Goal: Complete application form: Complete application form

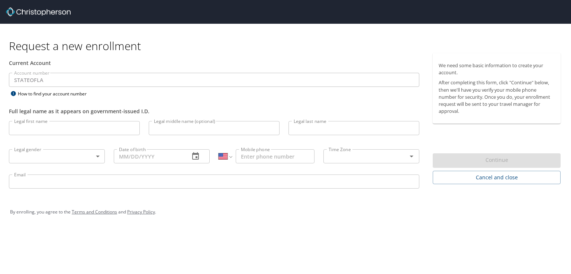
select select "US"
click at [55, 124] on input "Legal first name" at bounding box center [74, 128] width 131 height 14
type input "Danielle"
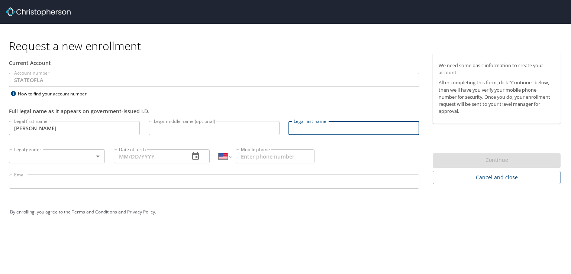
click at [351, 129] on input "Legal last name" at bounding box center [354, 128] width 131 height 14
type input "Burlison"
click at [60, 157] on body "Request a new enrollment Current Account Account number STATEOFLA Account numbe…" at bounding box center [285, 137] width 571 height 274
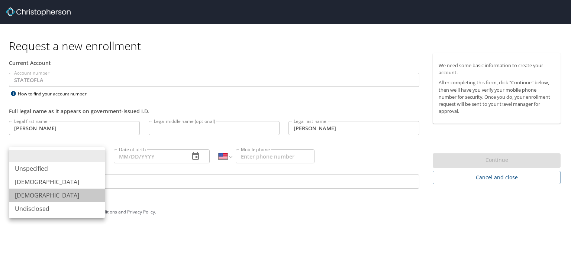
click at [37, 194] on li "Female" at bounding box center [57, 195] width 96 height 13
type input "Female"
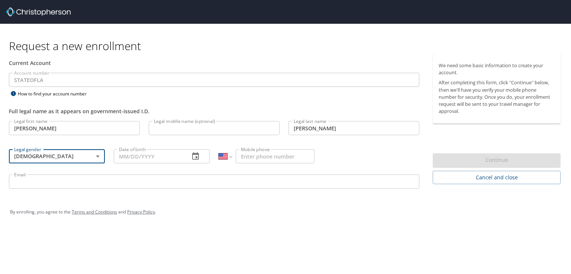
click at [35, 184] on input "Email" at bounding box center [214, 182] width 411 height 14
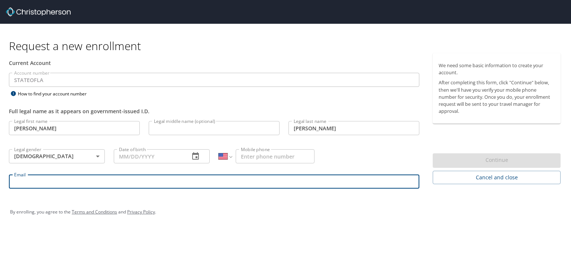
type input "dburli@lsuhsc.edu"
click at [168, 157] on input "Date of birth" at bounding box center [149, 157] width 70 height 14
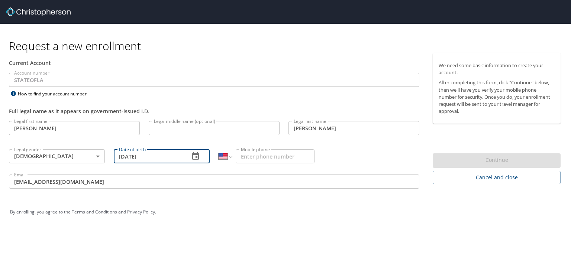
type input "05/18/1976"
click at [273, 159] on input "Mobile phone" at bounding box center [275, 157] width 79 height 14
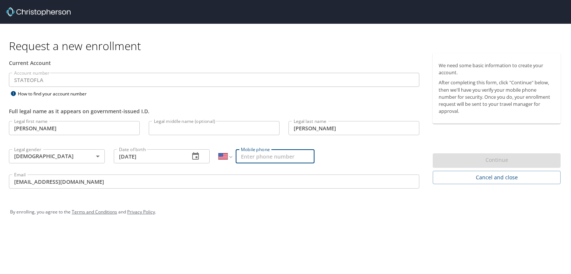
click at [269, 155] on input "Mobile phone" at bounding box center [275, 157] width 79 height 14
type input "(504) 559-5942"
click at [265, 204] on div "By enrolling, you agree to the Terms and Conditions and Privacy Policy ." at bounding box center [285, 212] width 551 height 19
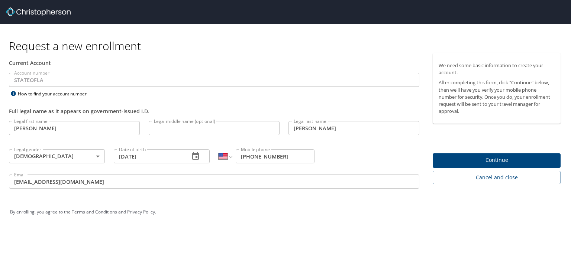
click at [501, 118] on div "We need some basic information to create your account. After completing this fo…" at bounding box center [497, 88] width 128 height 71
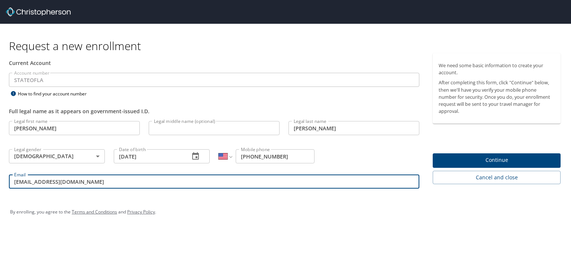
click at [91, 179] on input "dburli@lsuhsc.edu" at bounding box center [214, 182] width 411 height 14
click at [478, 161] on span "Continue" at bounding box center [497, 160] width 116 height 9
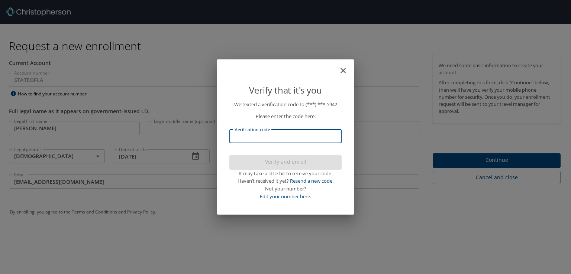
click at [255, 137] on input "Verification code" at bounding box center [285, 136] width 112 height 14
type input "878054"
